Goal: Browse casually: Explore the website without a specific task or goal

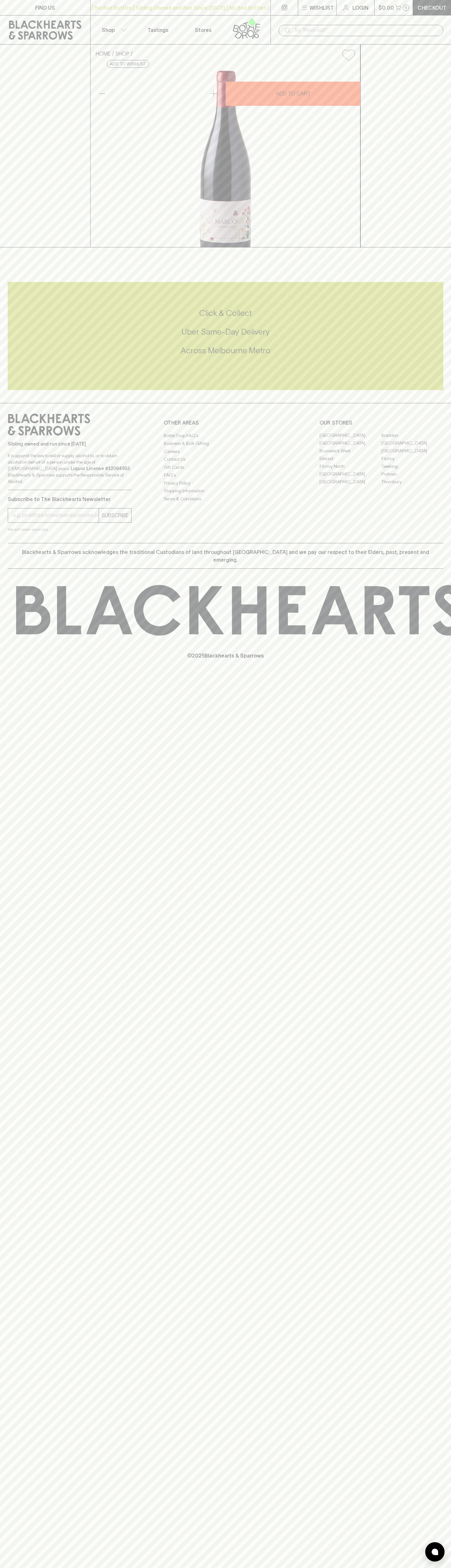
click at [376, 9] on button "$0.00 0" at bounding box center [393, 8] width 38 height 15
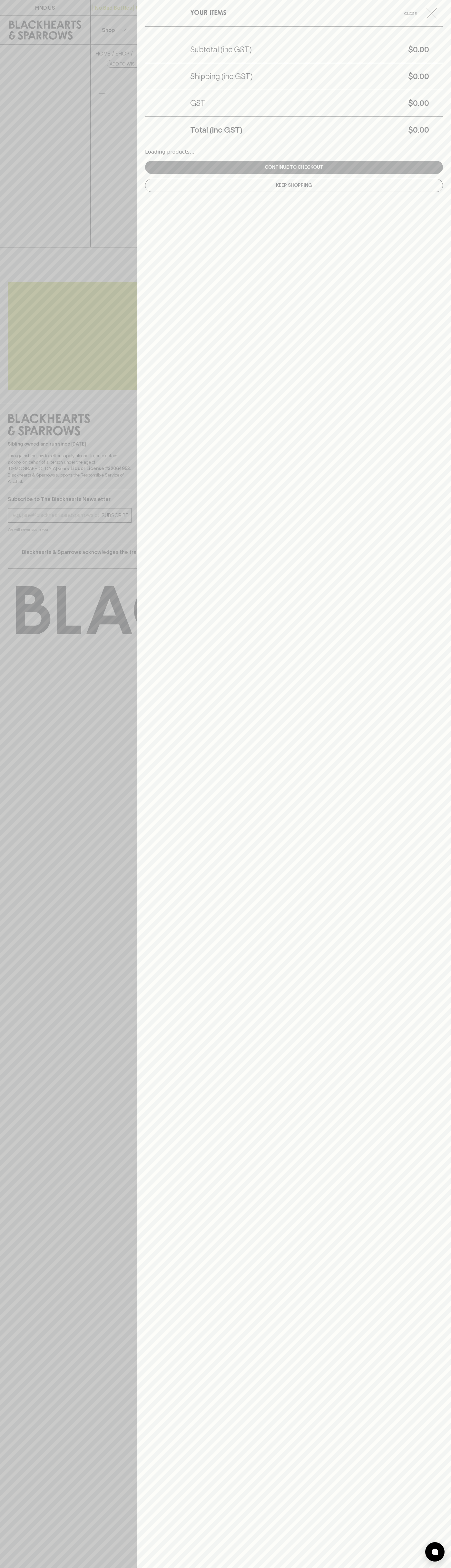
click at [426, 862] on div "YOUR ITEMS Close Subtotal (inc GST) $0.00 Shipping (inc GST) $0.00 GST $0.00 To…" at bounding box center [294, 784] width 314 height 1568
click at [287, 1567] on html "FIND US | No Bad Bottles | Sibling Owned and Run Since 2006 | No Bad Bottles | …" at bounding box center [225, 784] width 451 height 1568
click at [3, 250] on div at bounding box center [225, 784] width 451 height 1568
